Goal: Contribute content: Contribute content

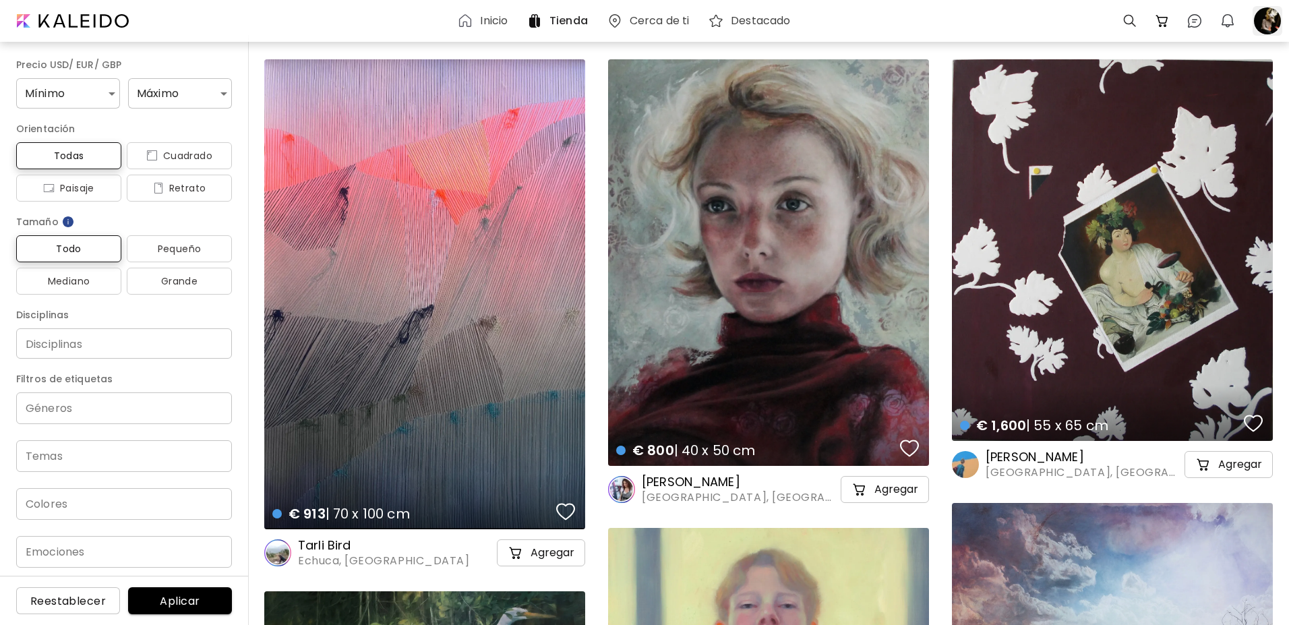
click at [1264, 20] on div at bounding box center [1268, 21] width 30 height 30
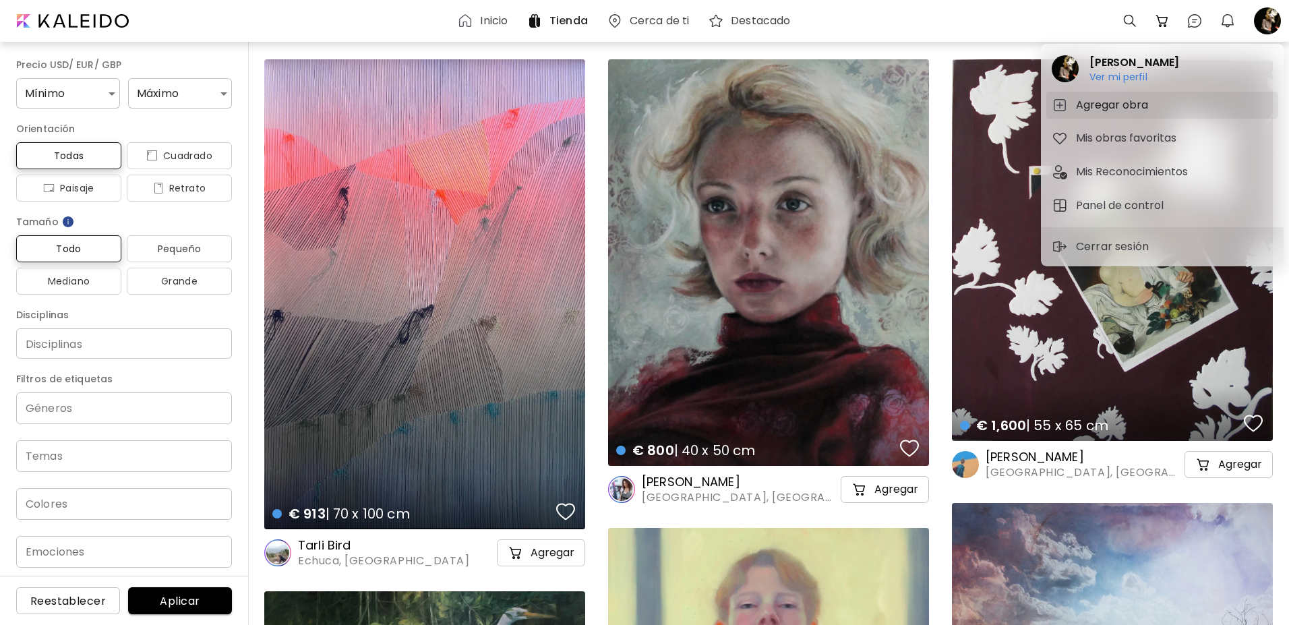
click at [1110, 102] on h5 "Agregar obra" at bounding box center [1114, 105] width 76 height 16
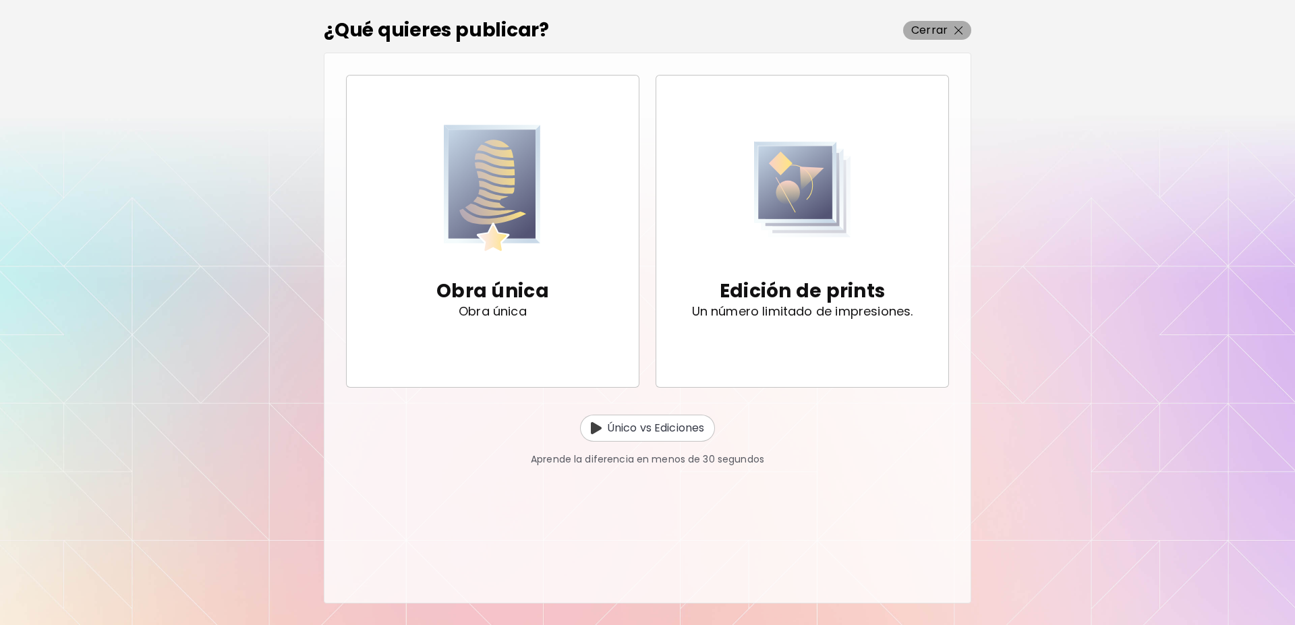
click at [943, 25] on p "Cerrar" at bounding box center [929, 30] width 36 height 16
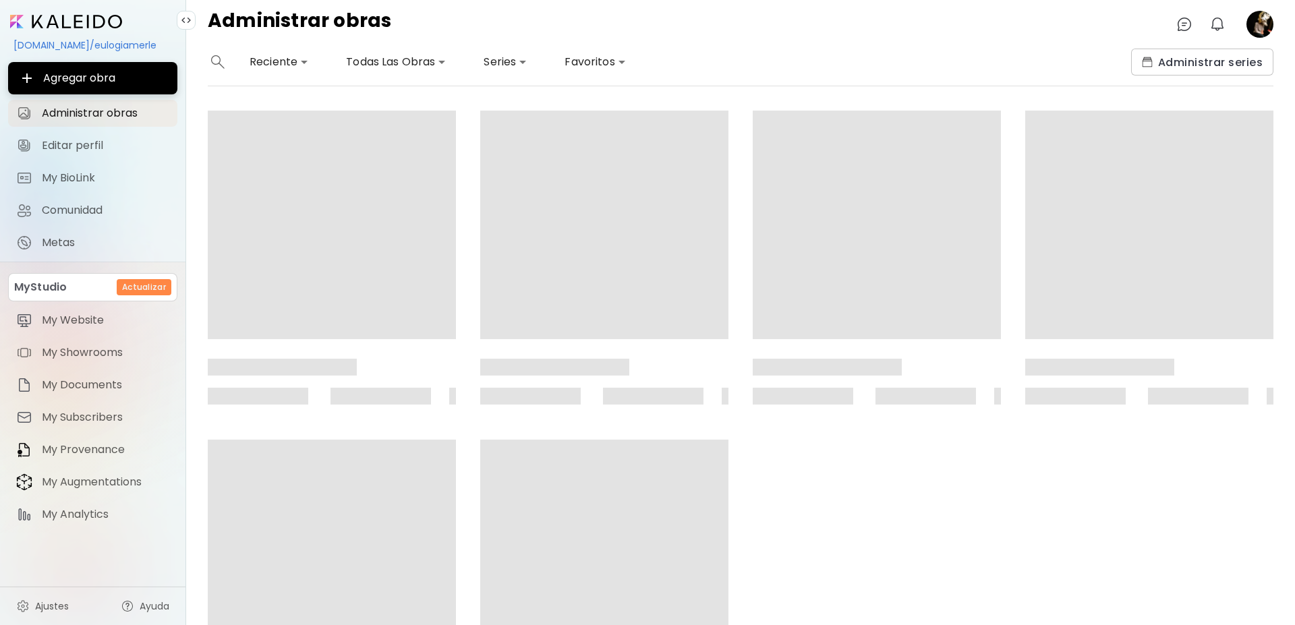
click at [1263, 27] on image at bounding box center [1259, 24] width 27 height 27
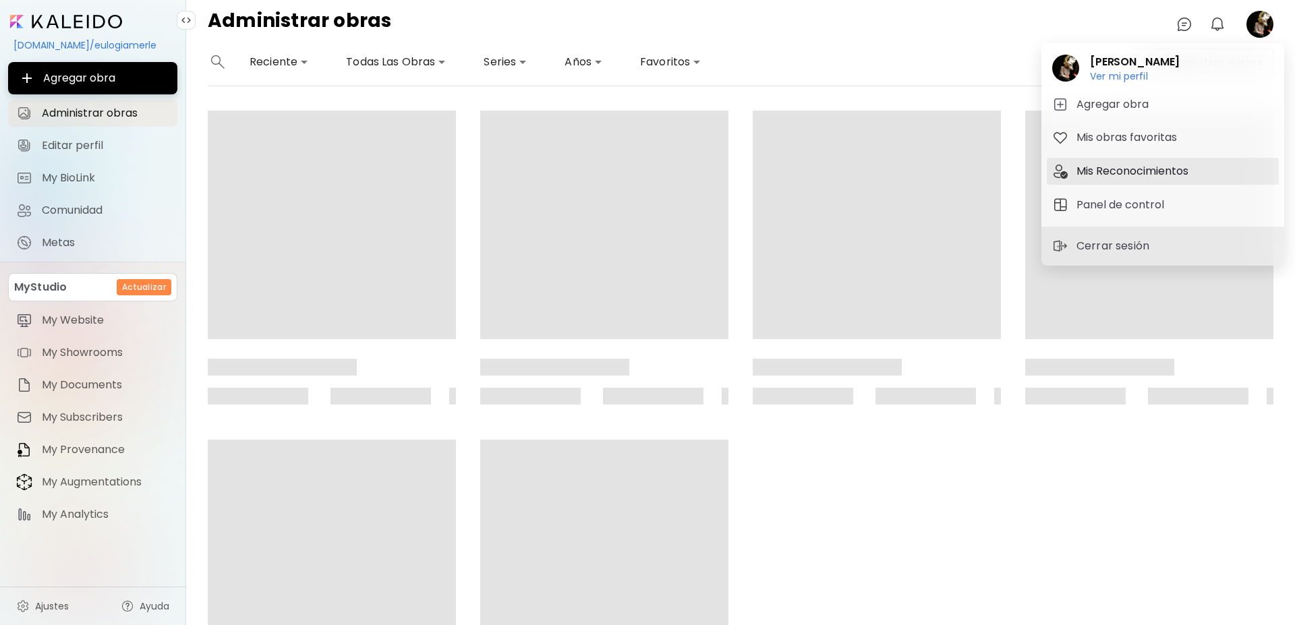
click at [1145, 173] on h5 "Mis Reconocimientos" at bounding box center [1134, 171] width 116 height 16
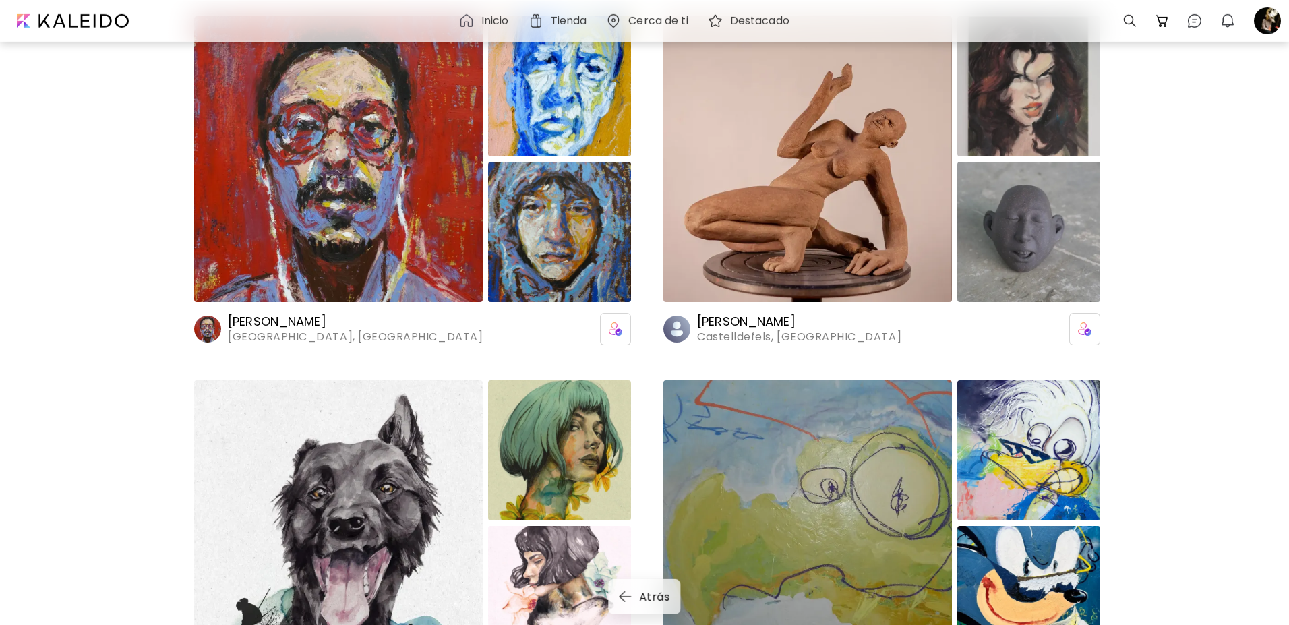
scroll to position [1307, 0]
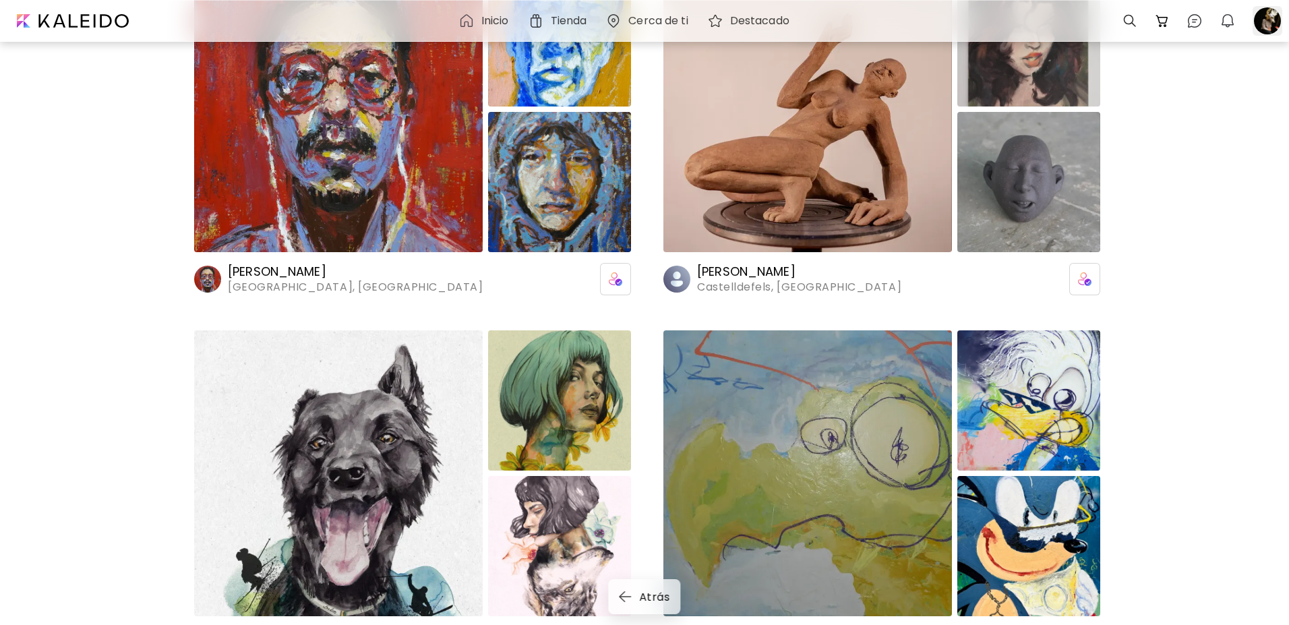
click at [1269, 18] on div at bounding box center [1268, 21] width 30 height 30
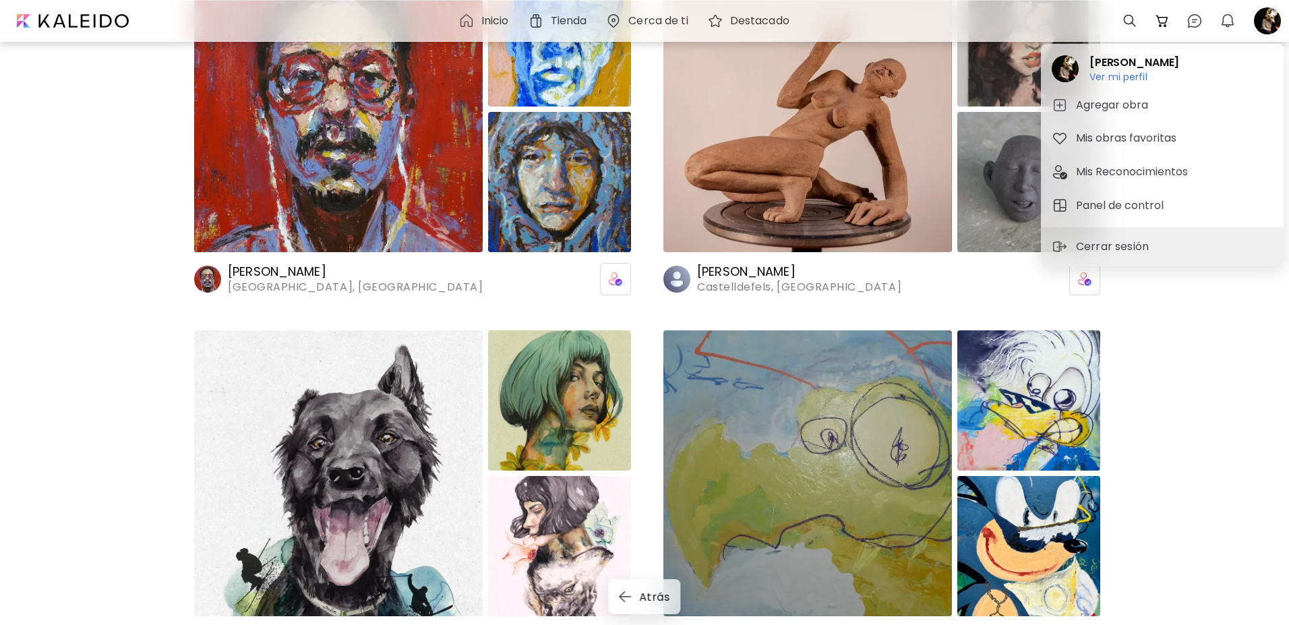
click at [1222, 25] on div at bounding box center [644, 312] width 1289 height 625
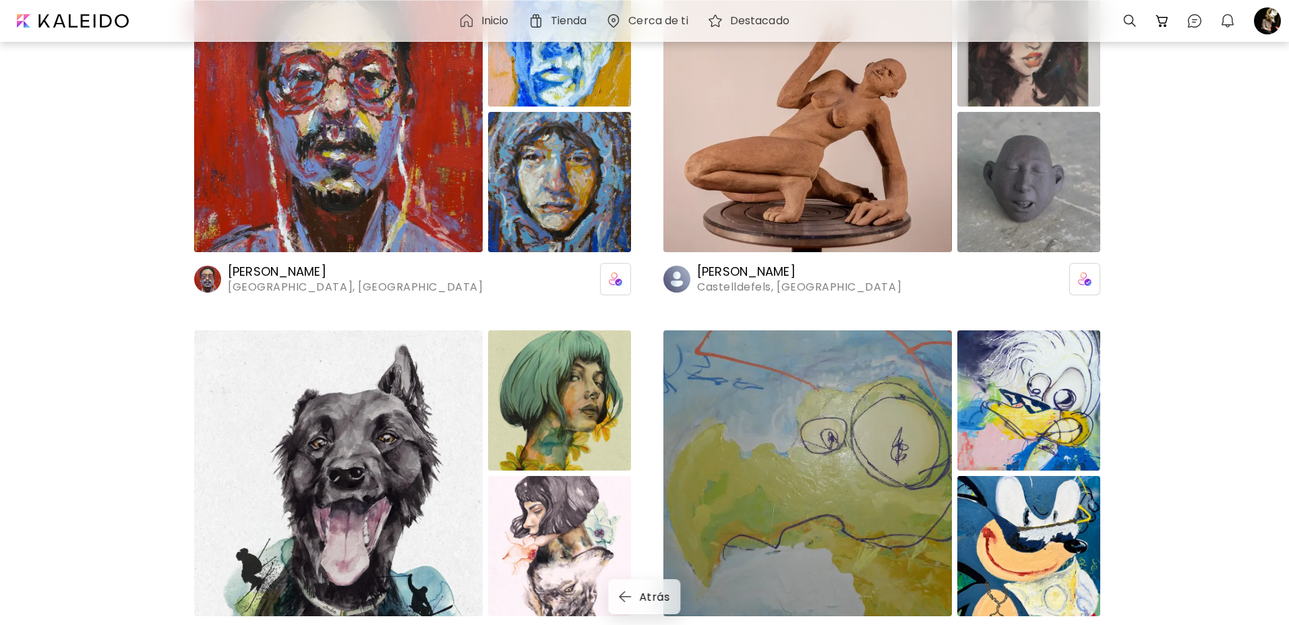
click at [1229, 20] on img "button" at bounding box center [1228, 21] width 16 height 16
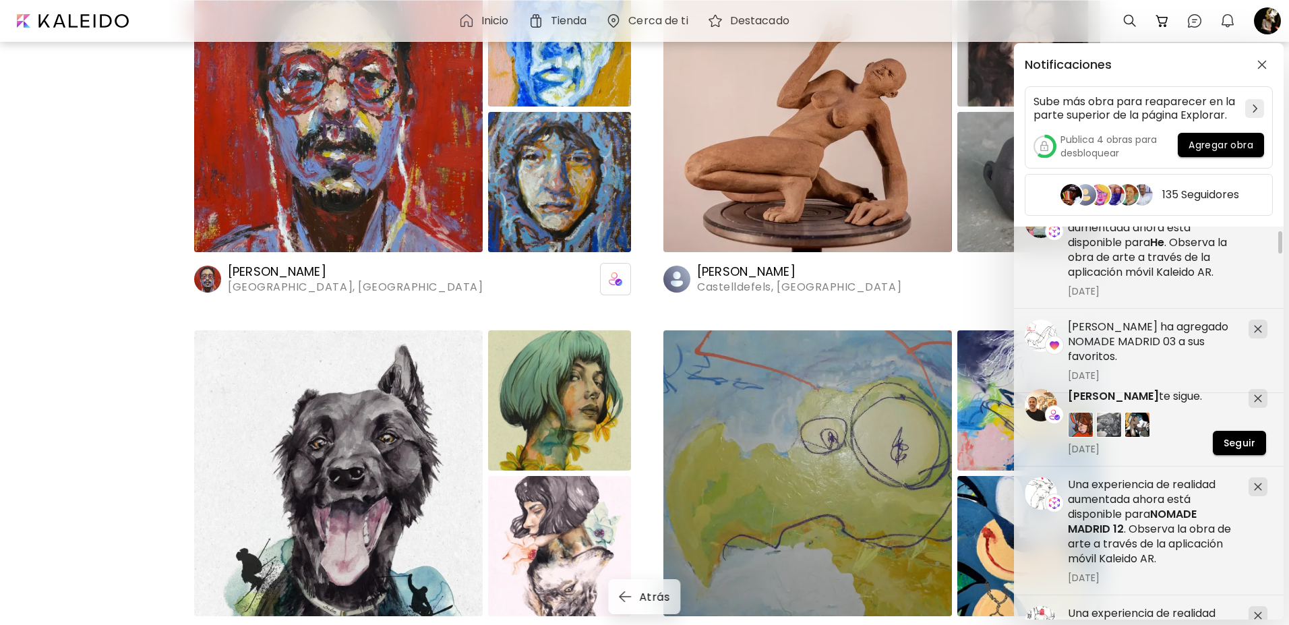
scroll to position [279, 0]
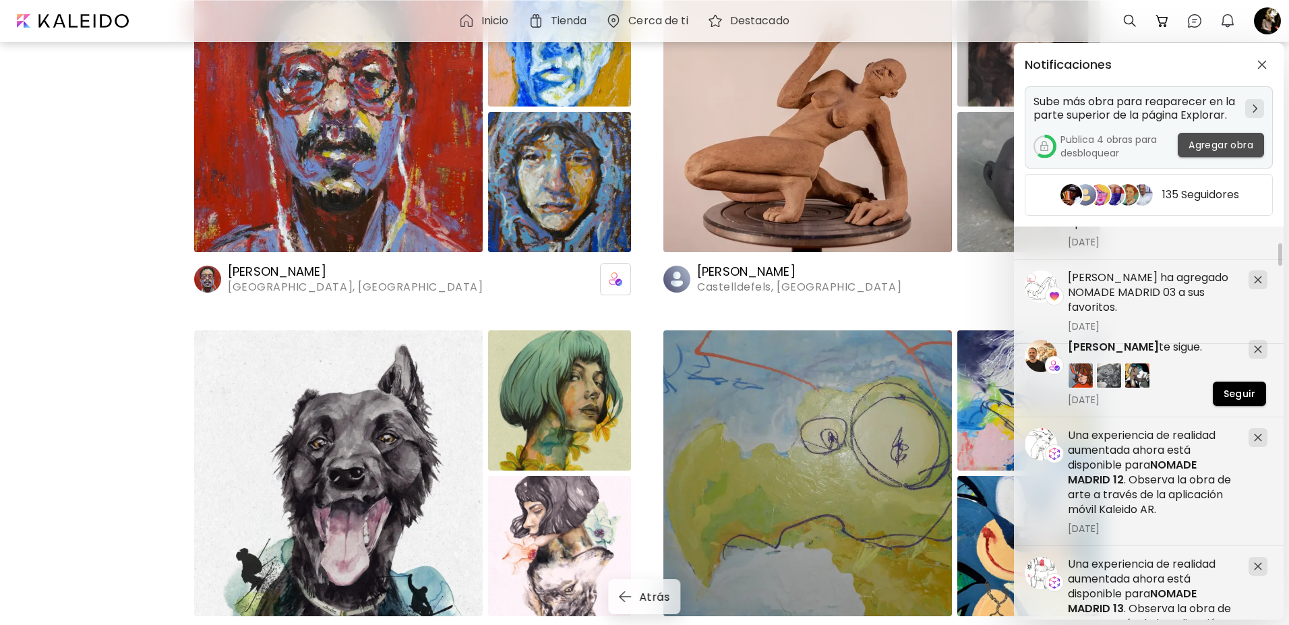
click at [1227, 144] on span "Agregar obra" at bounding box center [1221, 145] width 65 height 14
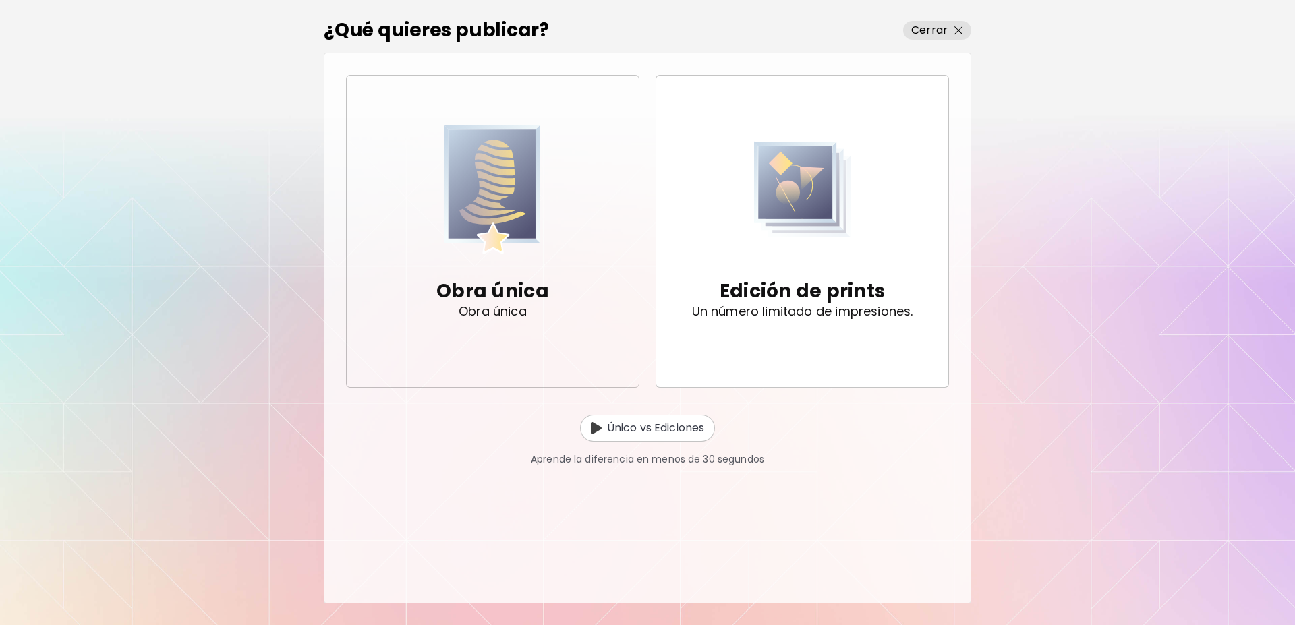
click at [515, 292] on p "Obra única" at bounding box center [492, 291] width 113 height 27
